Goal: Task Accomplishment & Management: Manage account settings

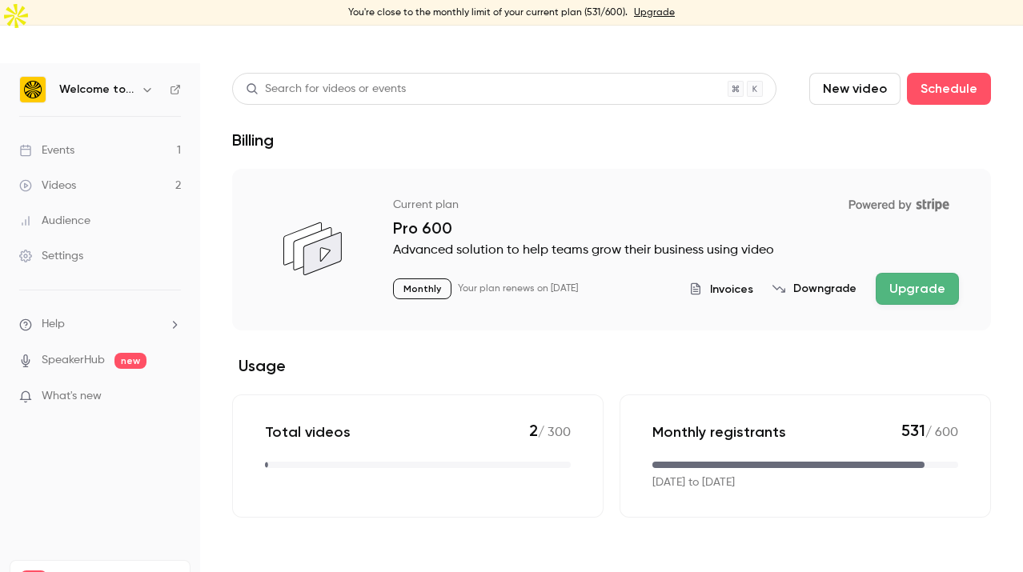
click at [118, 133] on link "Events 1" at bounding box center [100, 150] width 200 height 35
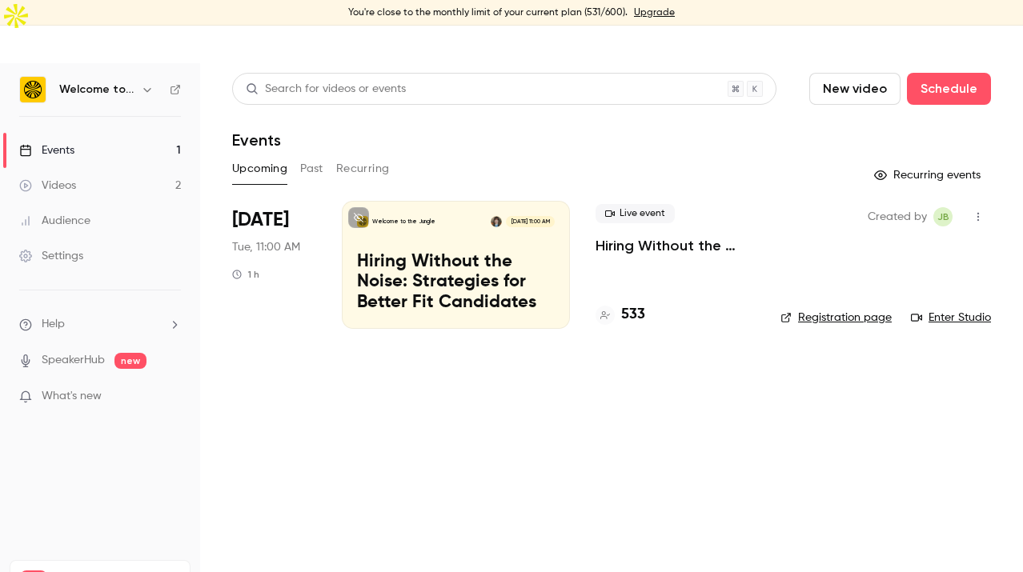
click at [55, 291] on ul "Help SpeakerHub new What's new" at bounding box center [100, 362] width 200 height 143
click at [53, 316] on span "Help" at bounding box center [53, 324] width 23 height 17
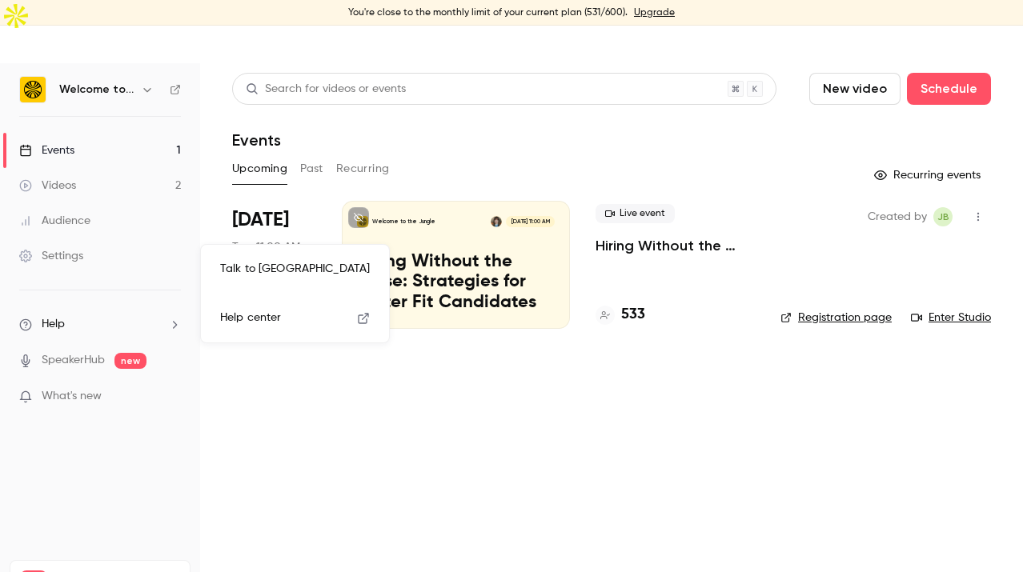
click at [64, 208] on div at bounding box center [511, 286] width 1023 height 572
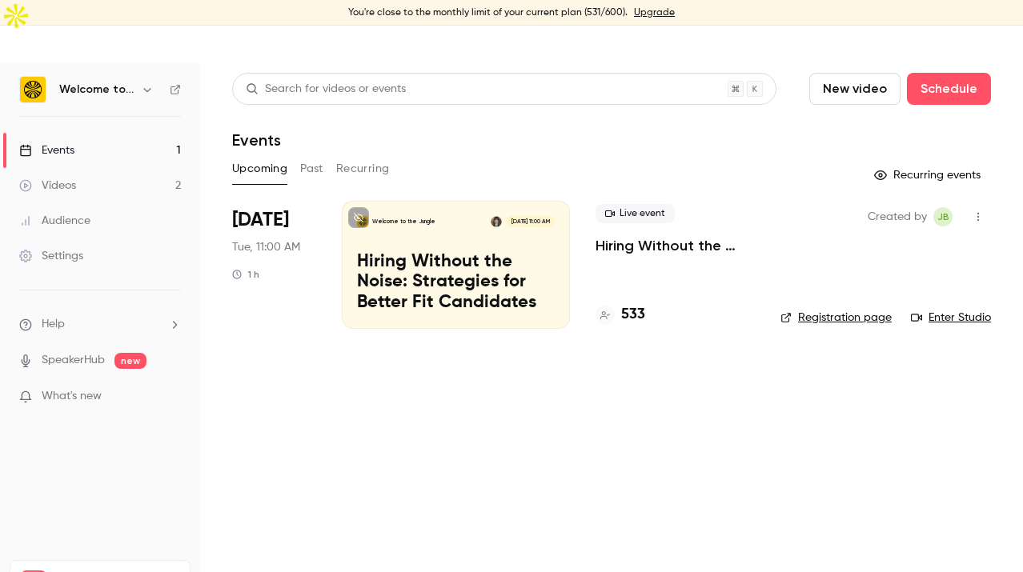
click at [66, 248] on div "Settings" at bounding box center [51, 256] width 64 height 16
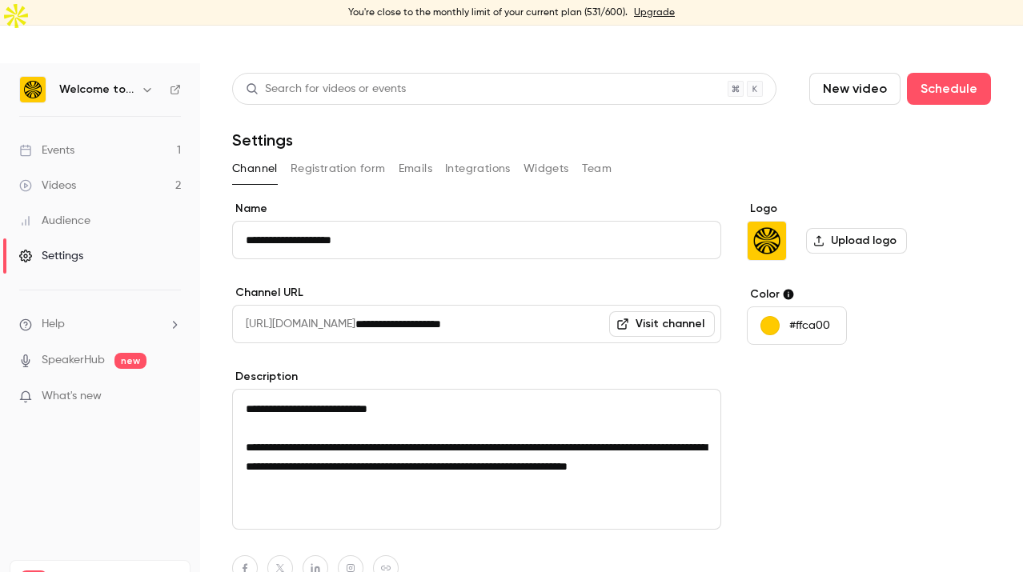
click at [418, 156] on button "Emails" at bounding box center [416, 169] width 34 height 26
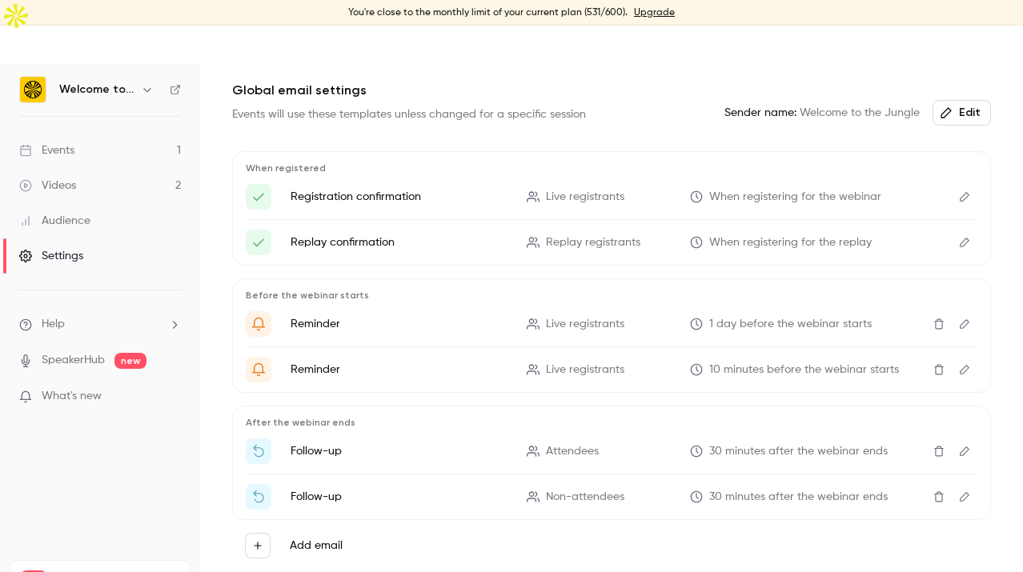
scroll to position [162, 0]
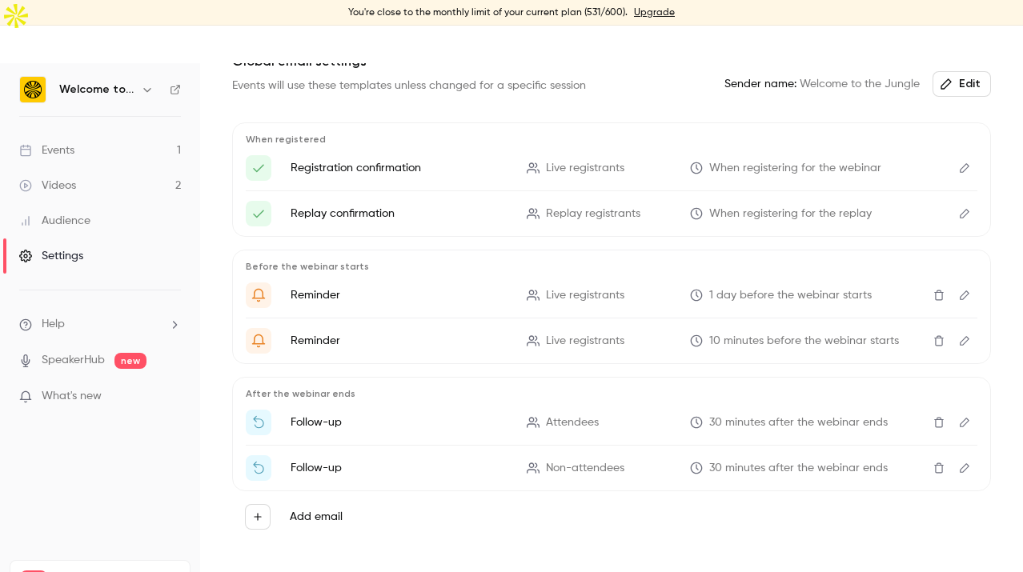
click at [511, 518] on div "Global email settings Events will use these templates unless changed for a spec…" at bounding box center [611, 326] width 759 height 548
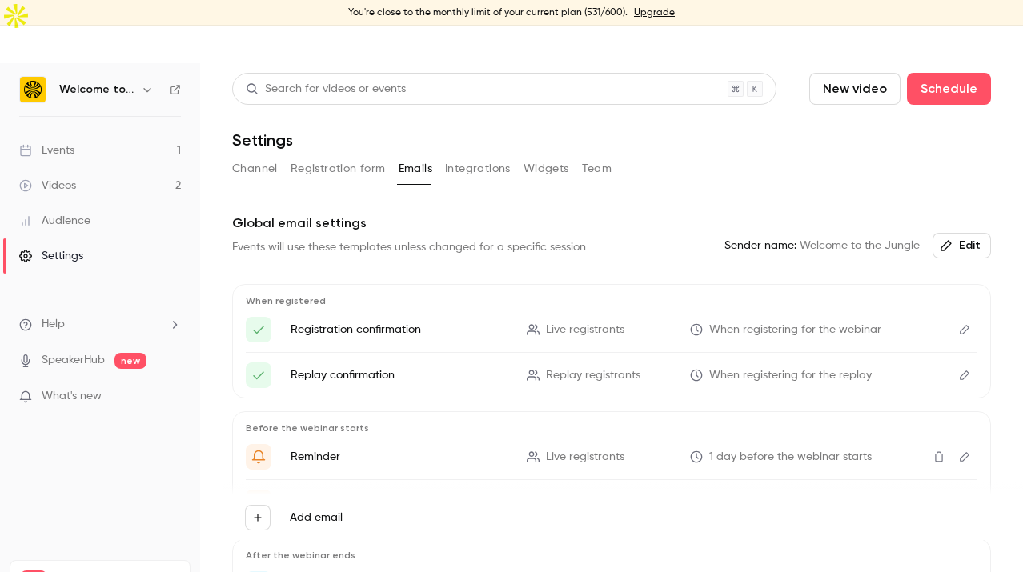
click at [717, 156] on div "Channel Registration form Emails Integrations Widgets Team" at bounding box center [611, 169] width 759 height 26
